Goal: Navigation & Orientation: Find specific page/section

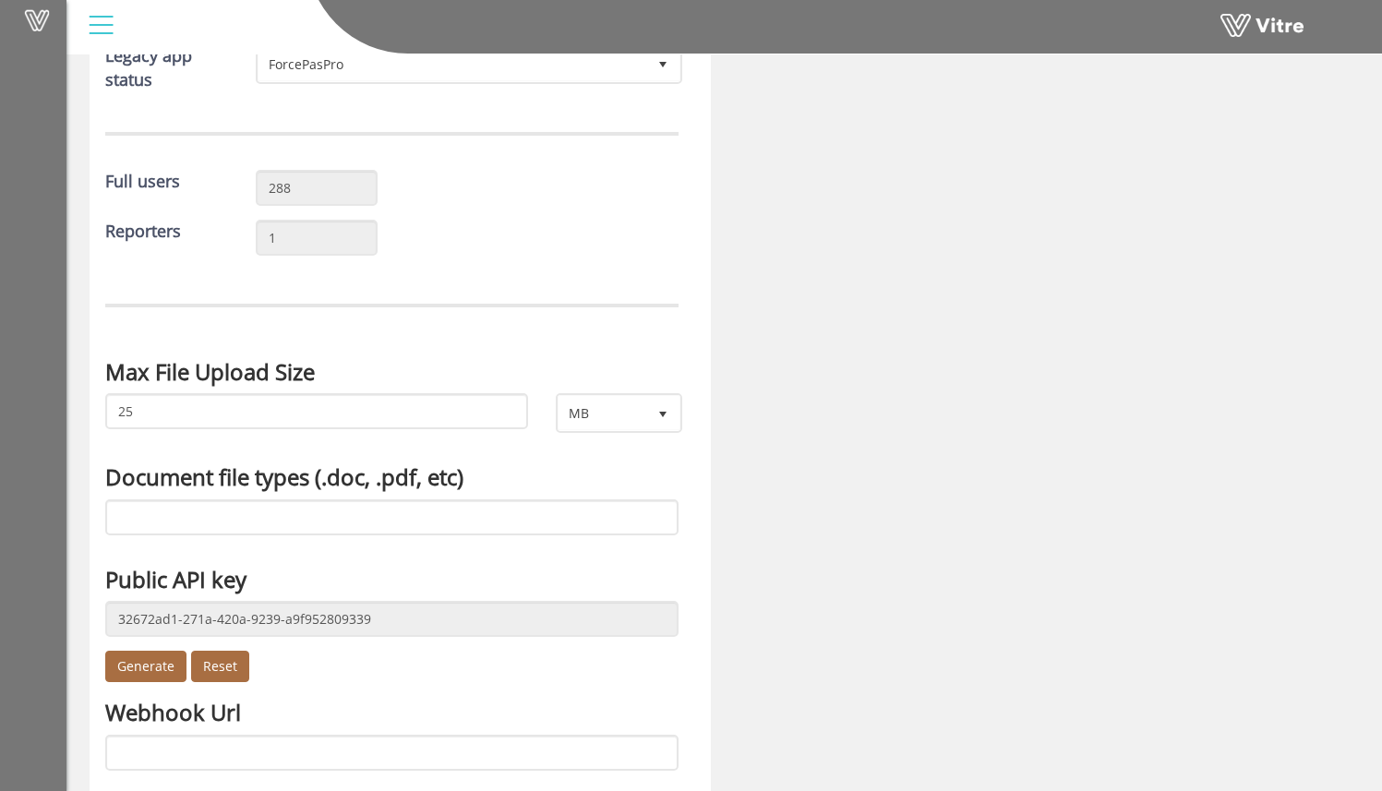
scroll to position [372, 0]
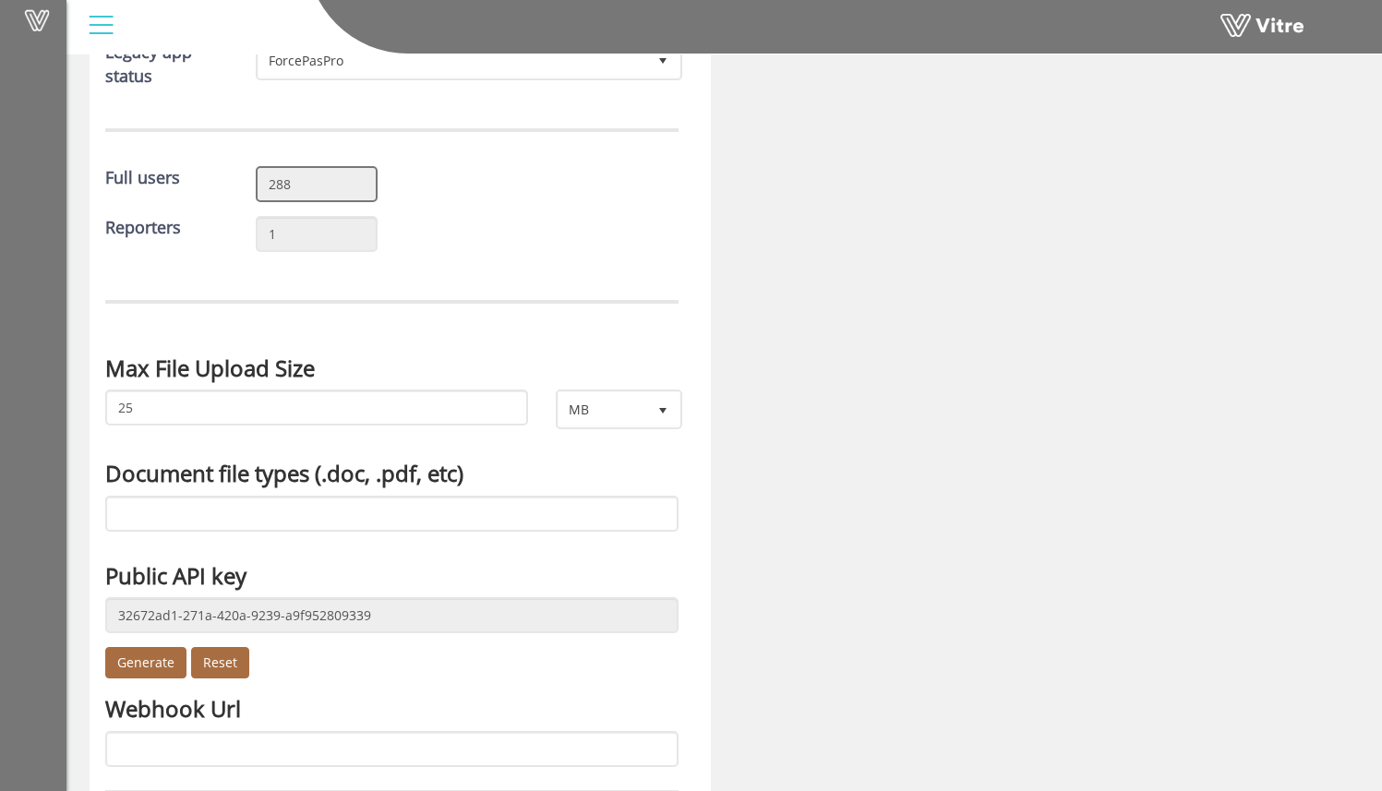
click at [309, 186] on input "288" at bounding box center [317, 184] width 123 height 36
click at [489, 224] on div "Reporters 1" at bounding box center [391, 241] width 601 height 50
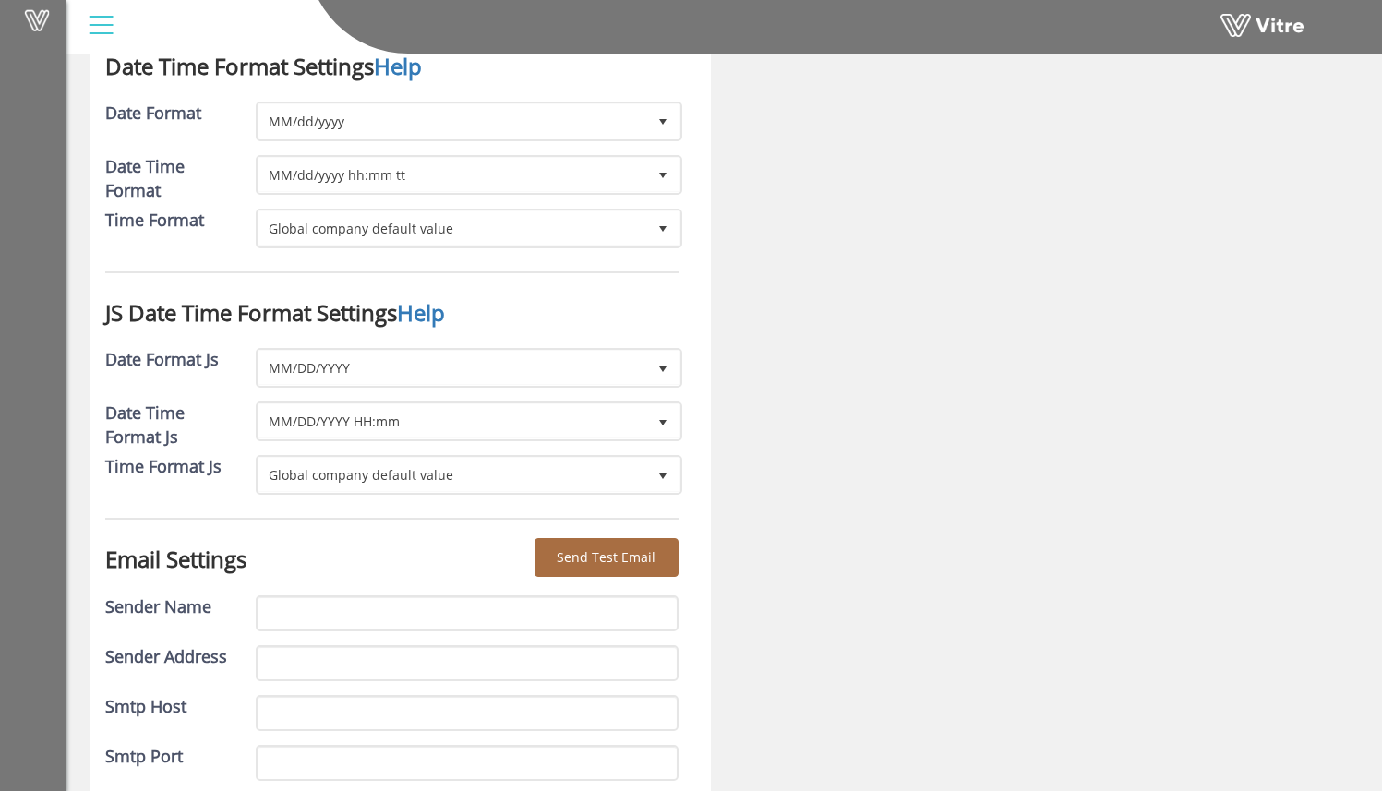
scroll to position [2910, 0]
click at [131, 4] on img at bounding box center [131, 4] width 0 height 0
click at [117, 31] on div at bounding box center [101, 25] width 42 height 50
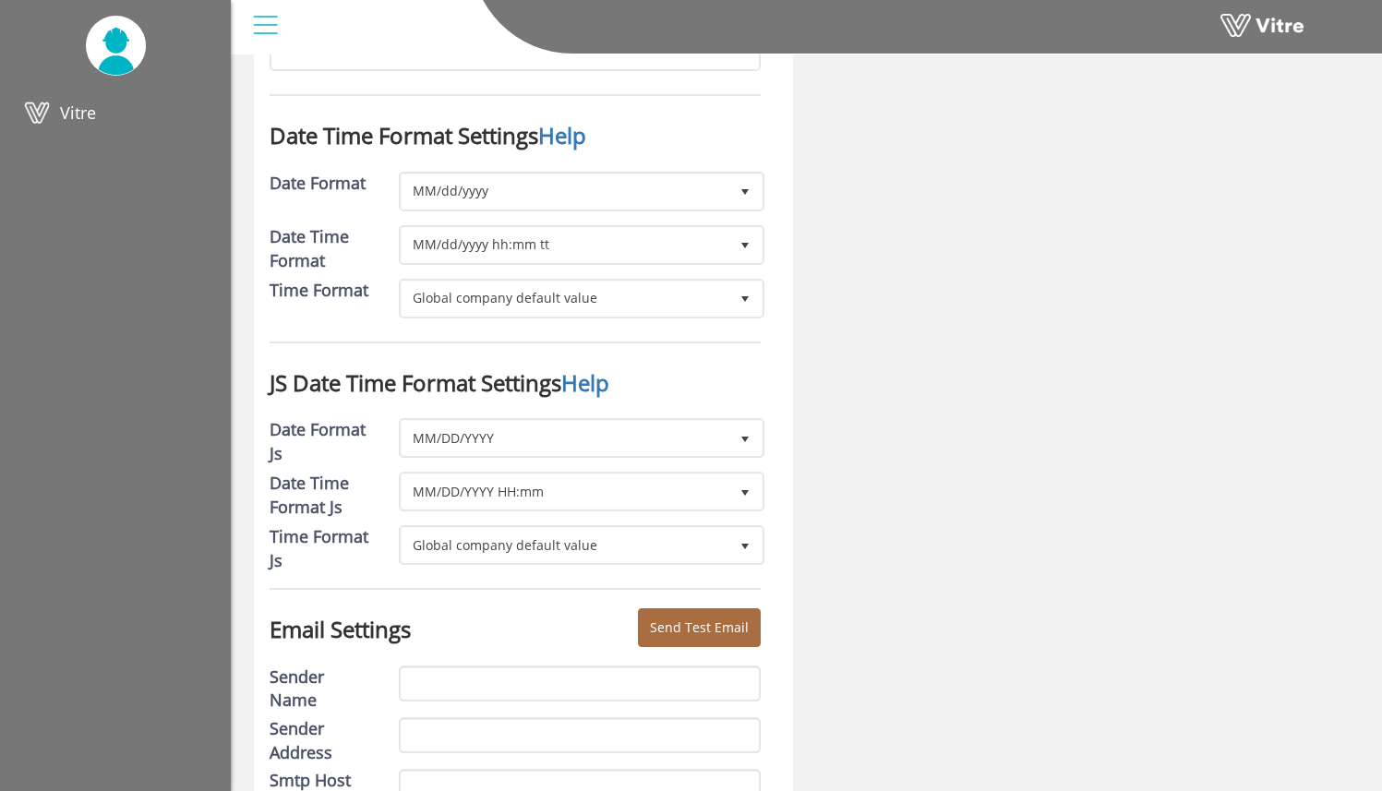
click at [260, 38] on div at bounding box center [266, 25] width 42 height 50
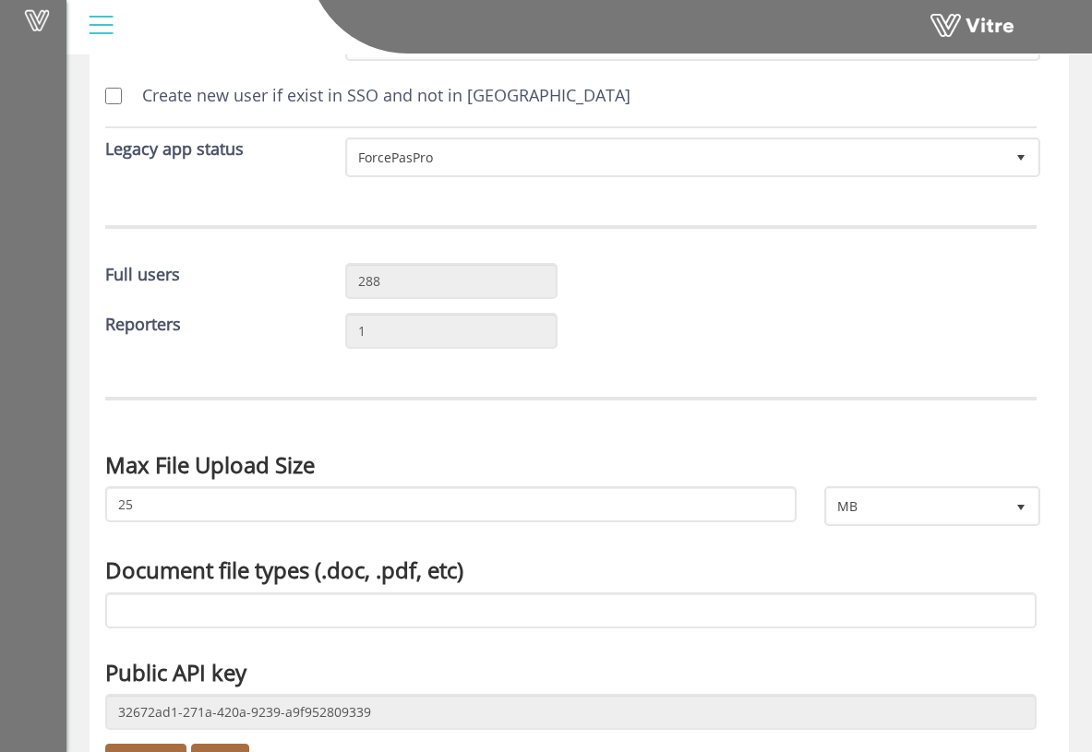
scroll to position [0, 0]
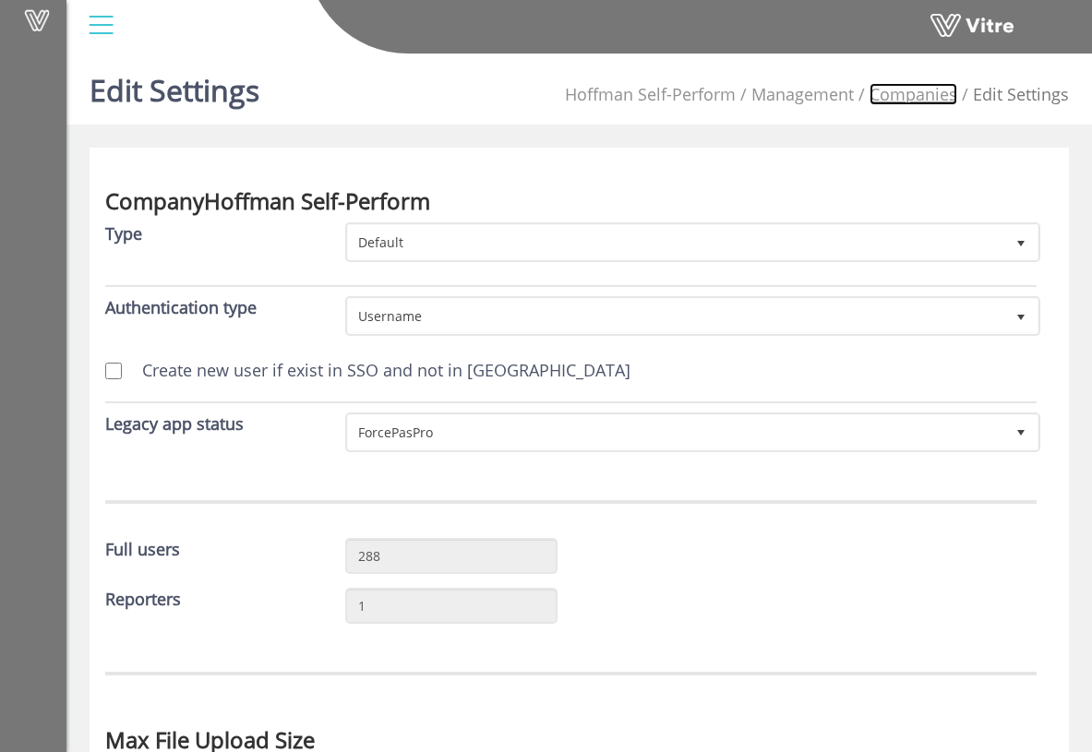
click at [885, 88] on link "Companies" at bounding box center [913, 94] width 88 height 22
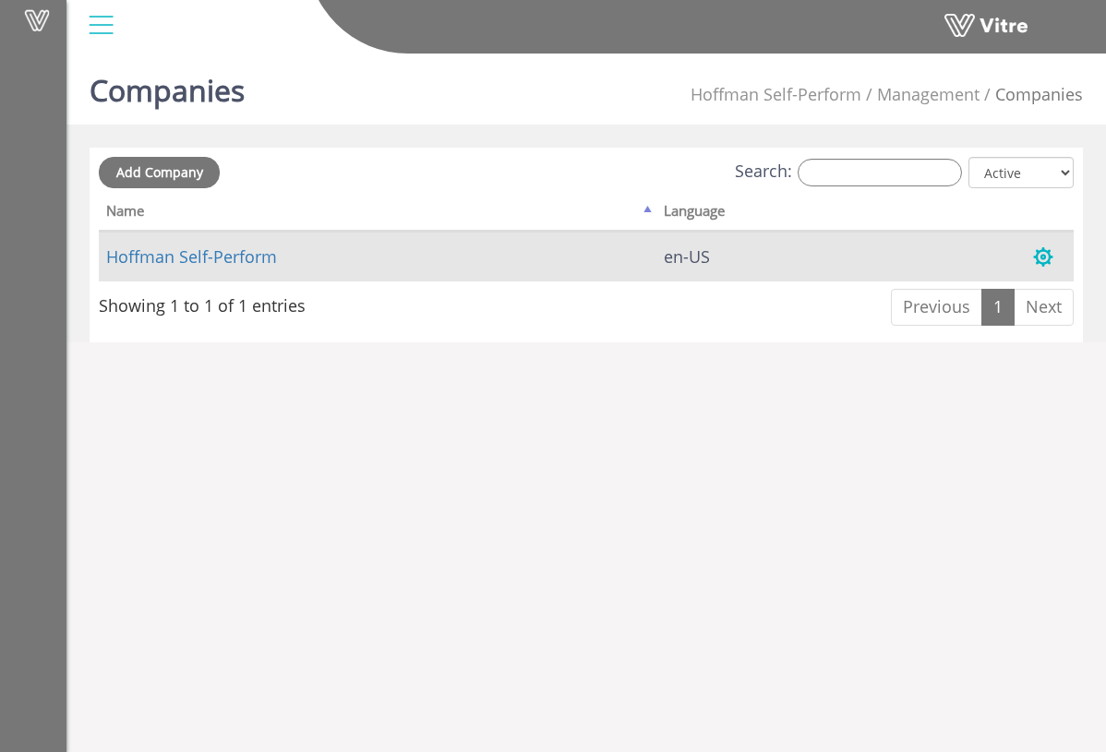
click at [1036, 254] on button "button" at bounding box center [1043, 257] width 46 height 49
click at [914, 299] on link "Manage Company Access" at bounding box center [968, 301] width 194 height 24
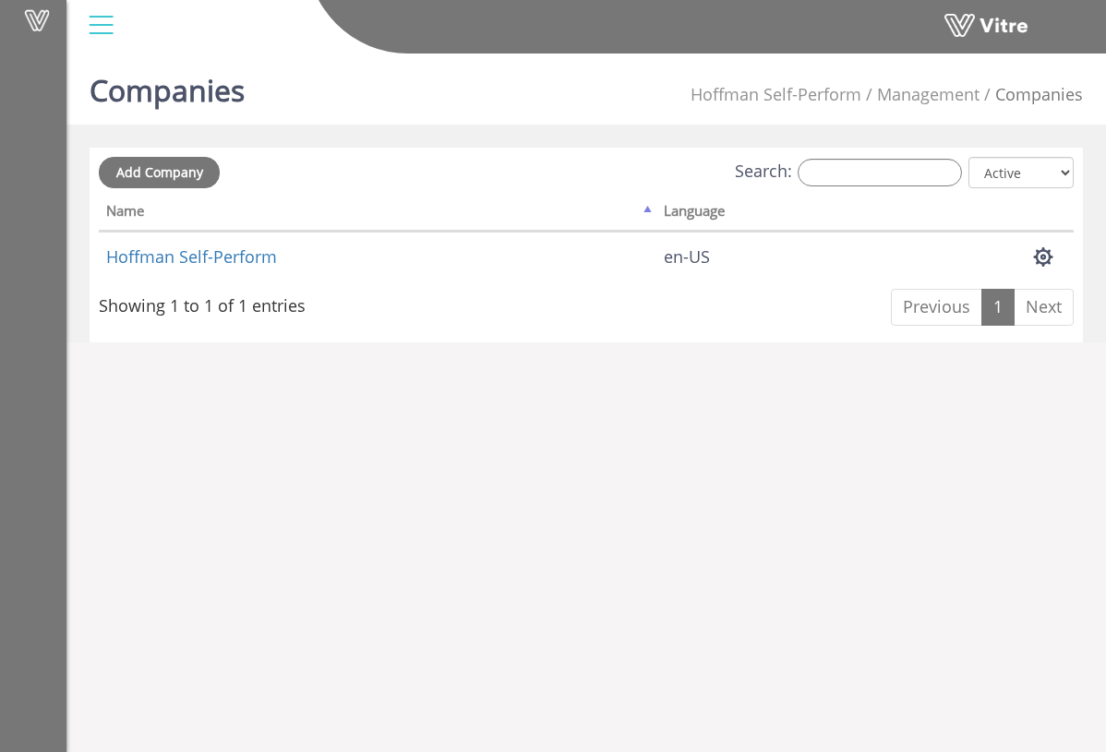
click at [926, 94] on li "Management" at bounding box center [920, 95] width 118 height 24
click at [107, 28] on div at bounding box center [101, 25] width 42 height 50
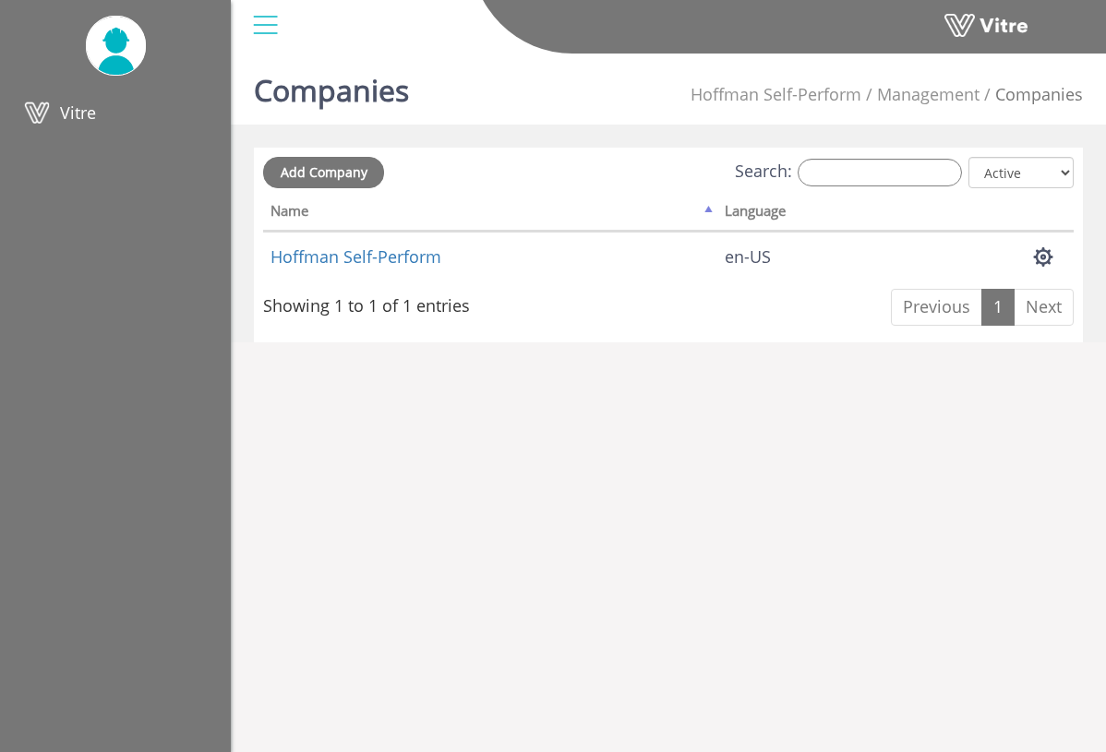
click at [119, 53] on img at bounding box center [116, 46] width 60 height 58
click at [258, 34] on div at bounding box center [266, 25] width 42 height 50
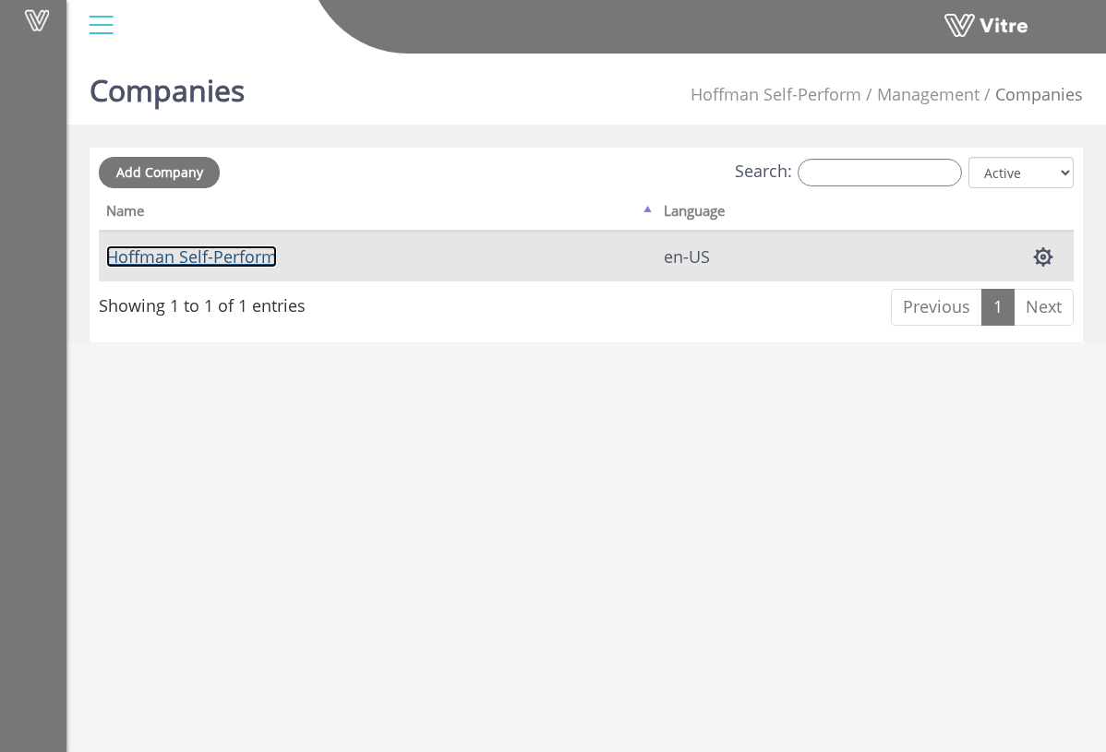
click at [209, 254] on link "Hoffman Self-Perform" at bounding box center [191, 256] width 171 height 22
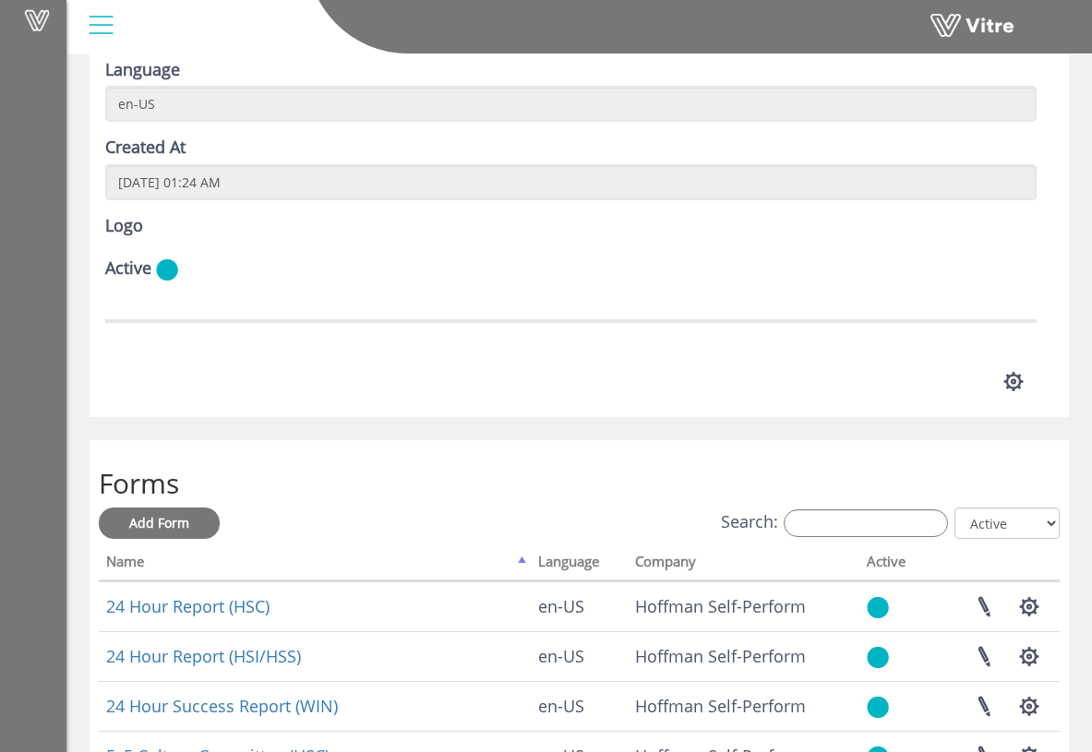
scroll to position [76, 0]
